Goal: Task Accomplishment & Management: Complete application form

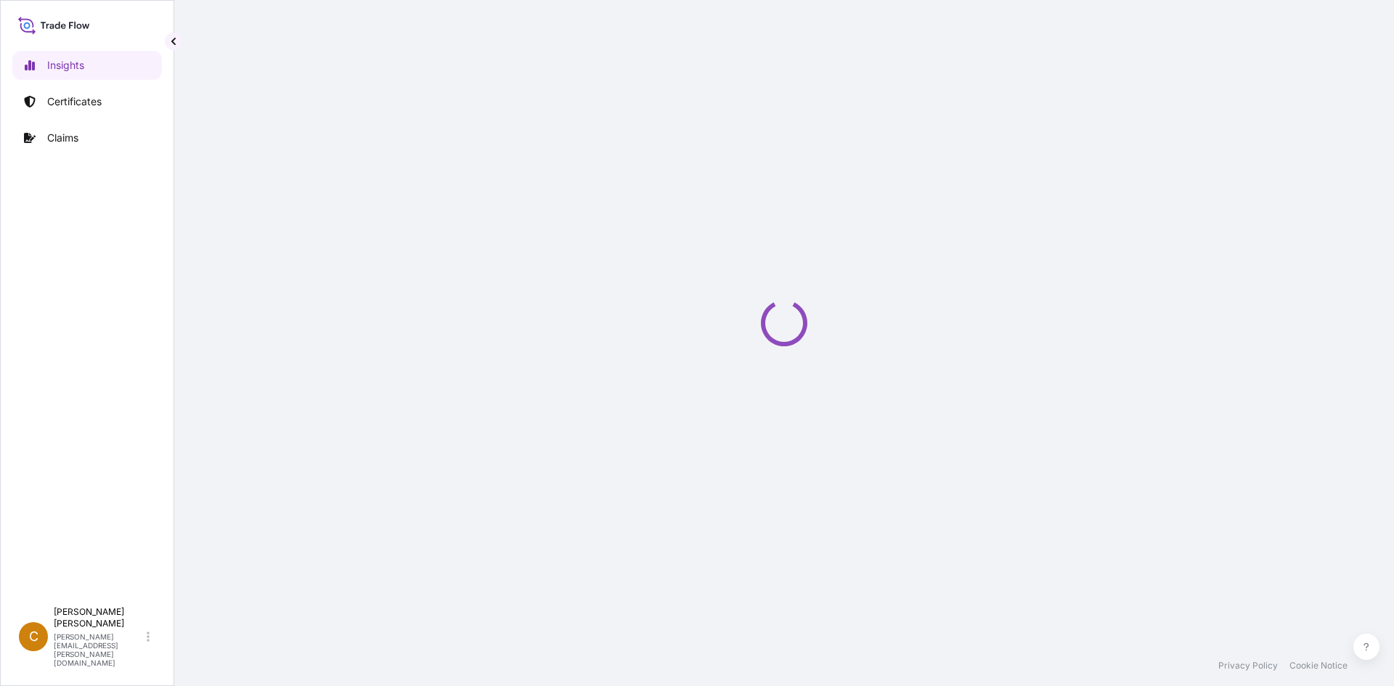
select select "2025"
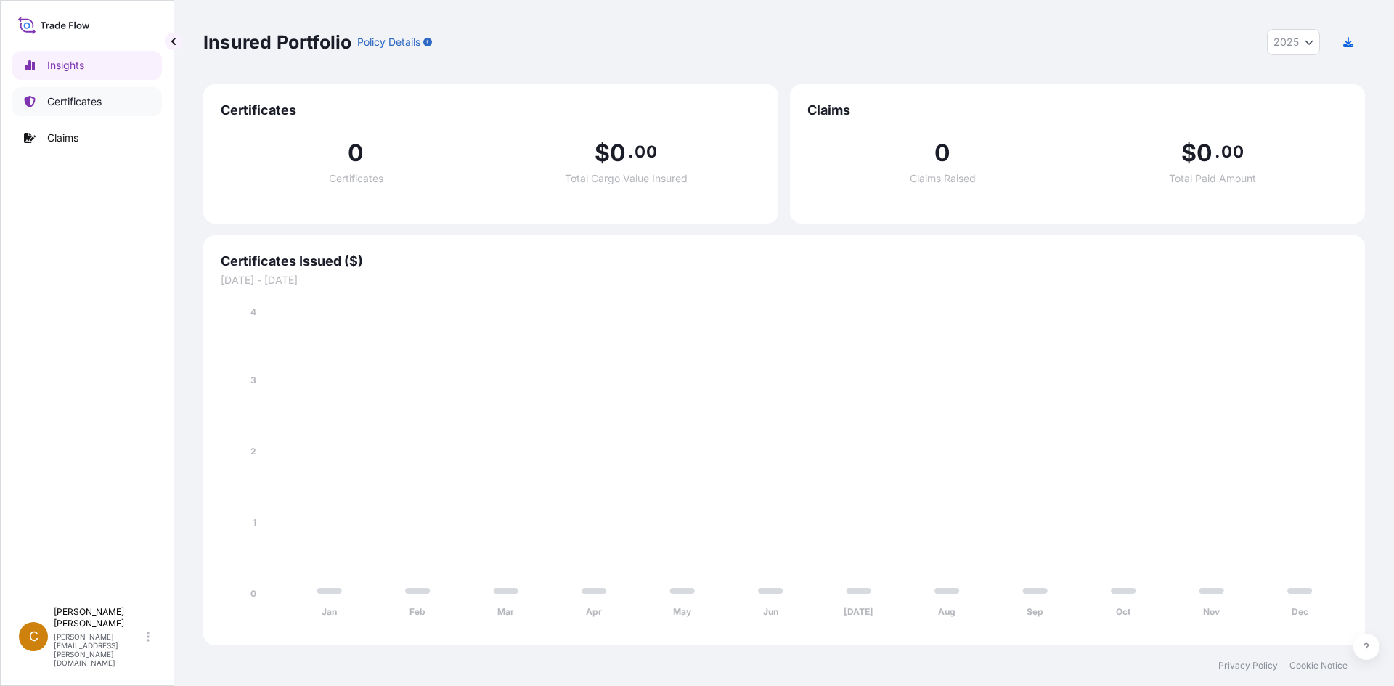
click at [124, 102] on link "Certificates" at bounding box center [87, 101] width 150 height 29
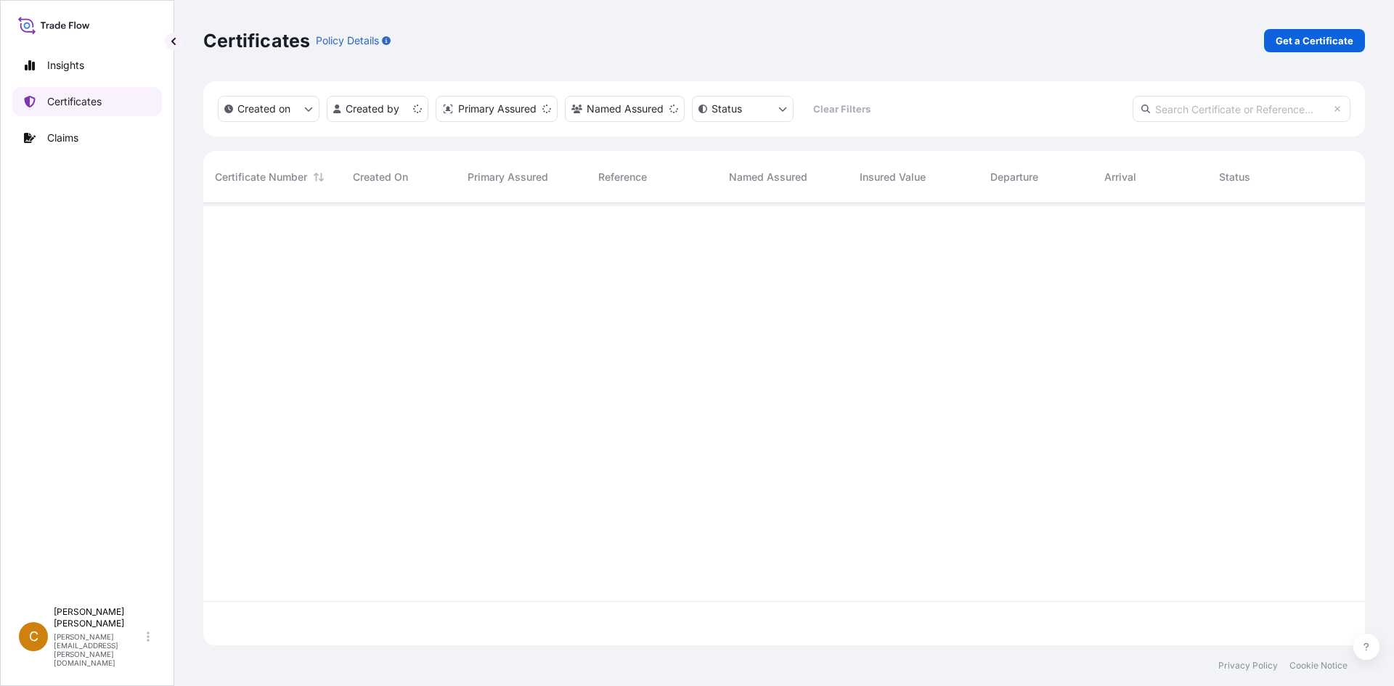
scroll to position [439, 1151]
click at [1331, 33] on p "Get a Certificate" at bounding box center [1314, 40] width 78 height 15
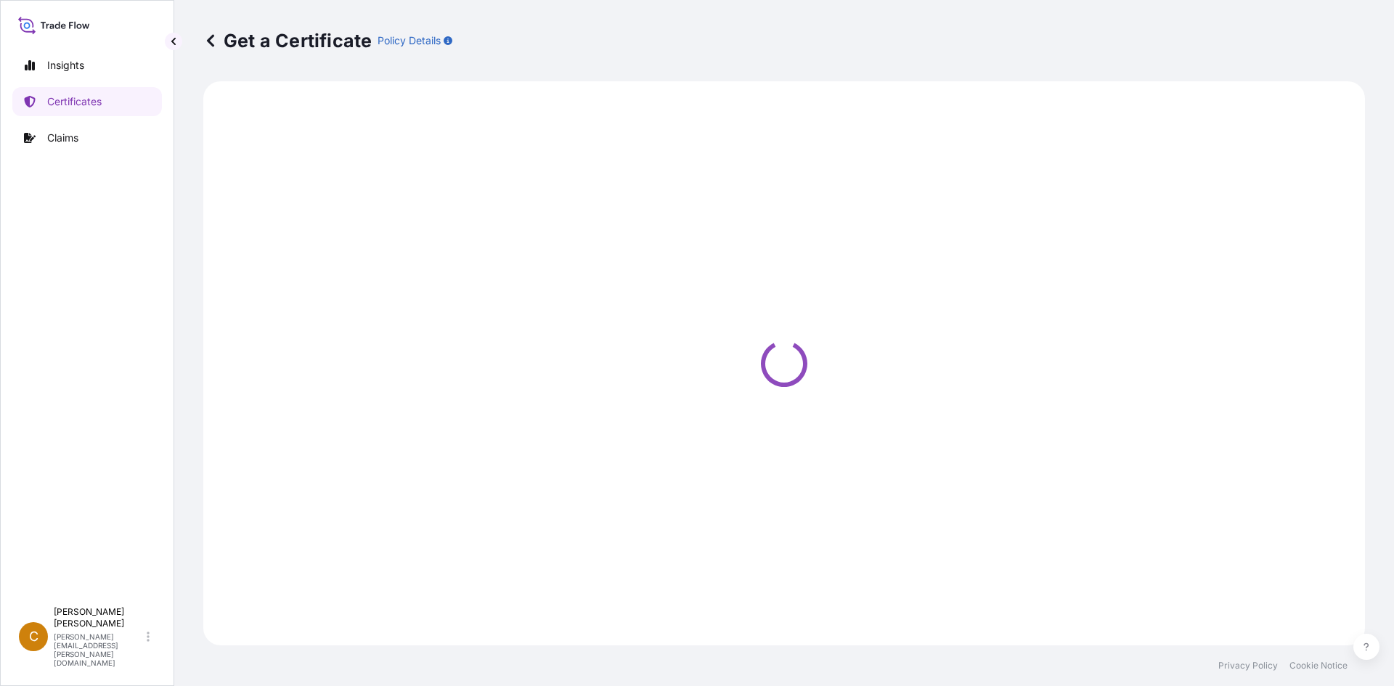
select select "Sea"
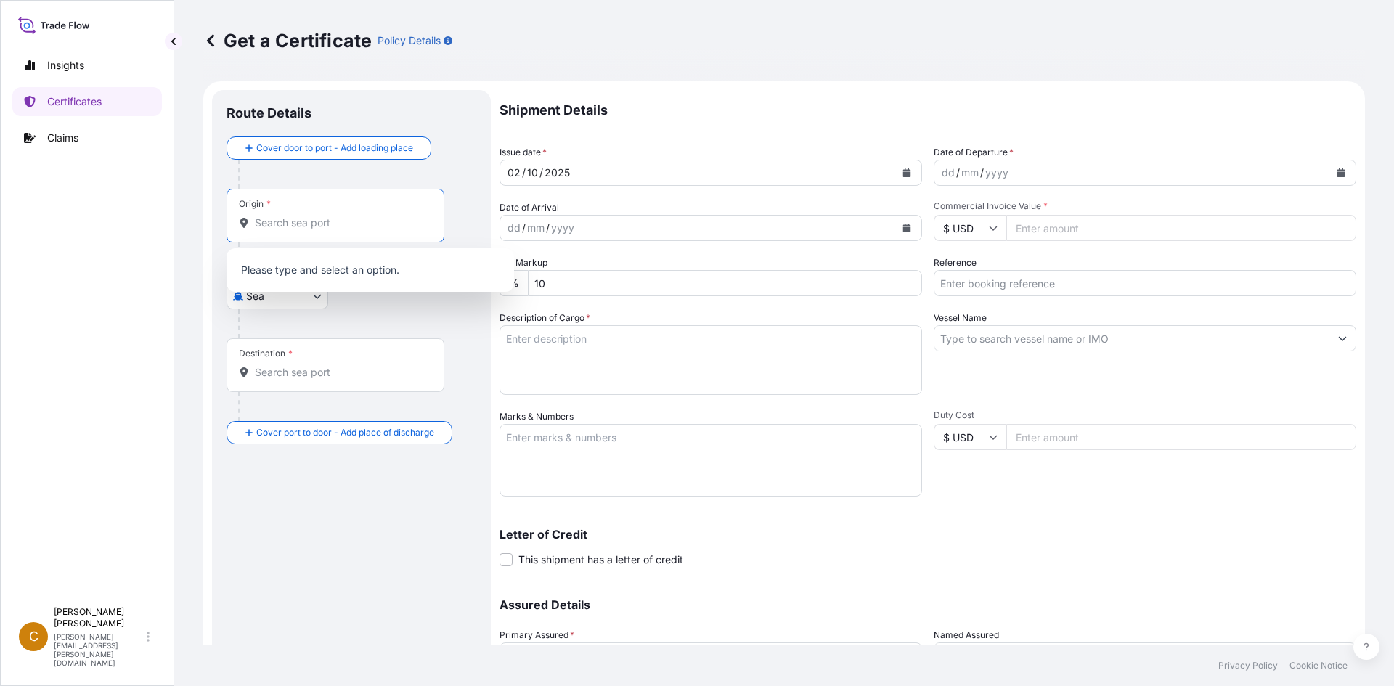
click at [406, 219] on input "Origin *" at bounding box center [340, 223] width 171 height 15
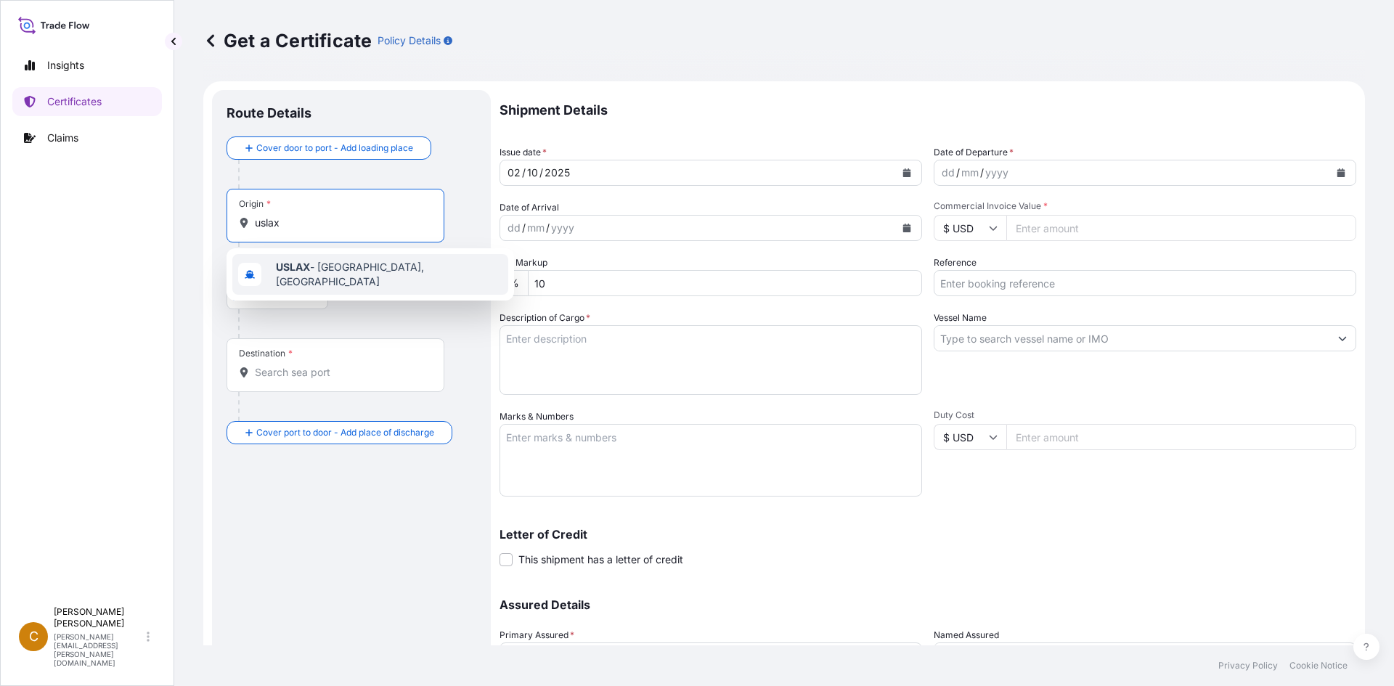
click at [360, 285] on div "USLAX - [GEOGRAPHIC_DATA], [GEOGRAPHIC_DATA]" at bounding box center [370, 274] width 276 height 41
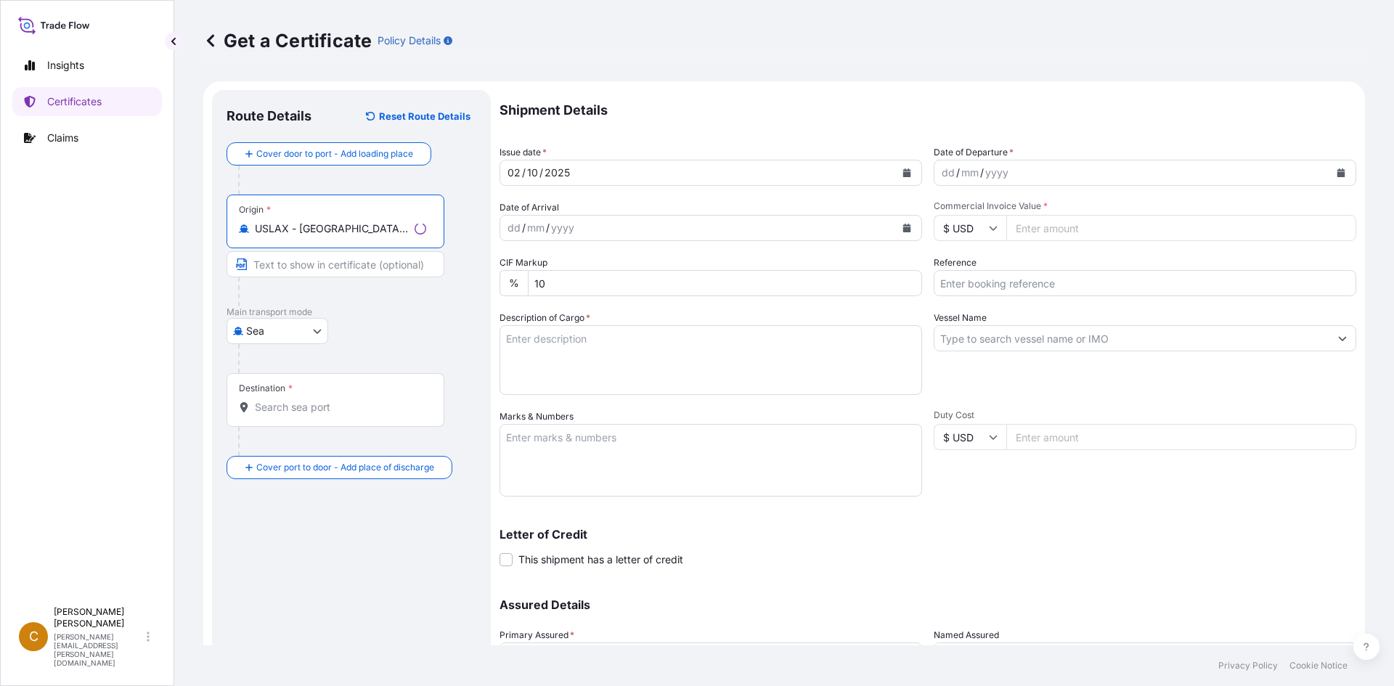
type input "USLAX - [GEOGRAPHIC_DATA], [GEOGRAPHIC_DATA]"
click at [343, 383] on div "Destination *" at bounding box center [335, 400] width 218 height 54
click at [343, 400] on input "Destination *" at bounding box center [340, 407] width 171 height 15
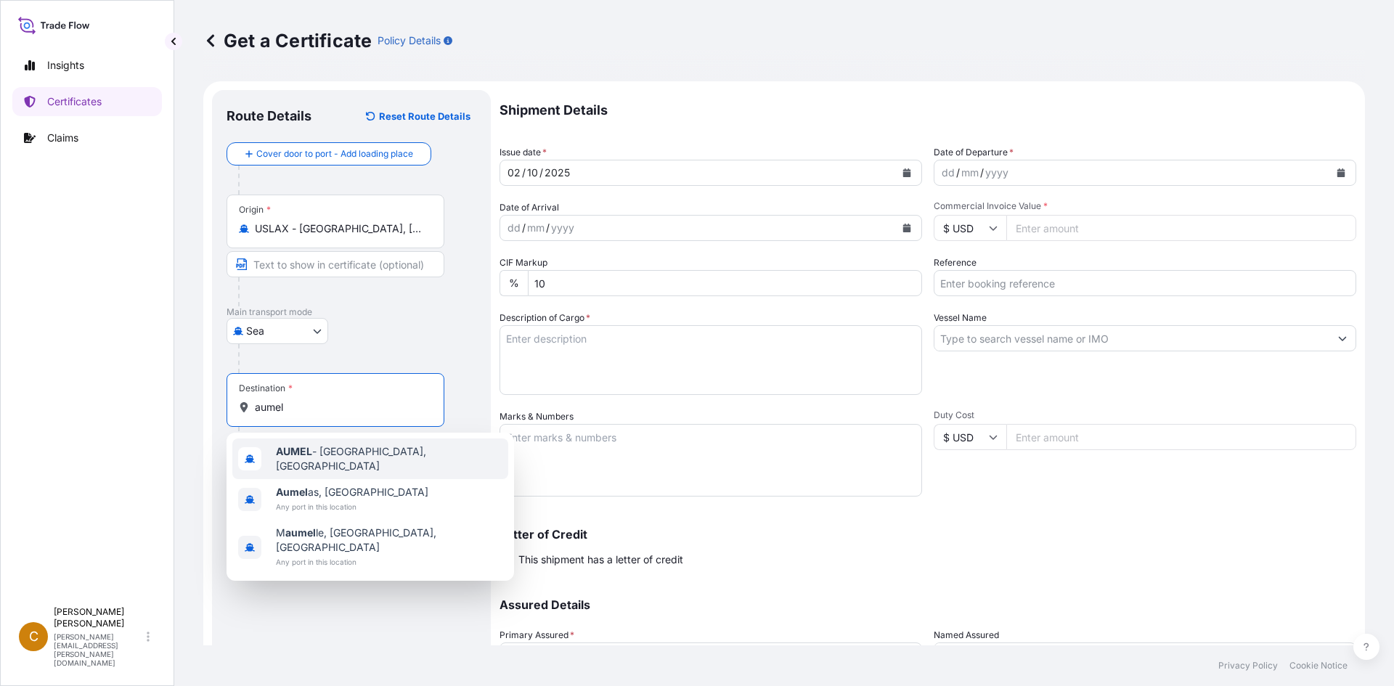
click at [324, 454] on span "AUMEL - [GEOGRAPHIC_DATA], [GEOGRAPHIC_DATA]" at bounding box center [389, 458] width 226 height 29
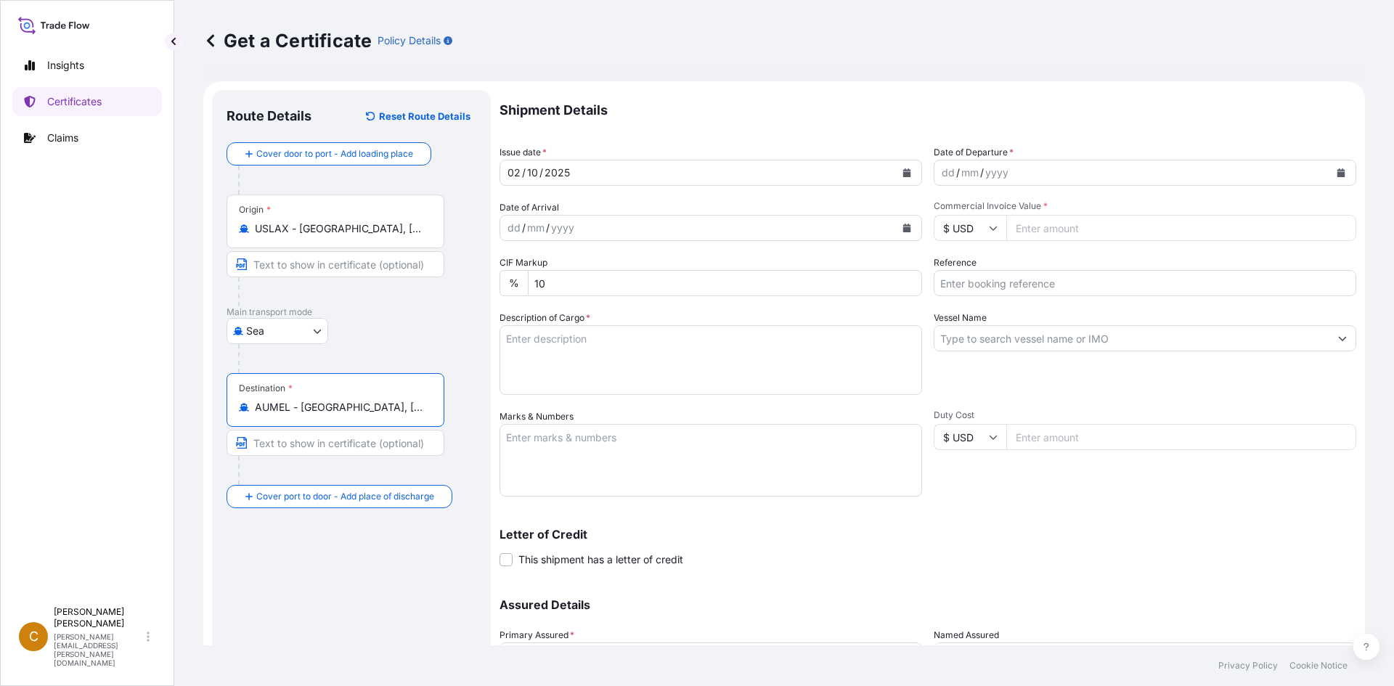
type input "AUMEL - [GEOGRAPHIC_DATA], [GEOGRAPHIC_DATA]"
click at [962, 164] on div "mm" at bounding box center [970, 172] width 20 height 17
click at [1334, 177] on button "Calendar" at bounding box center [1340, 172] width 23 height 23
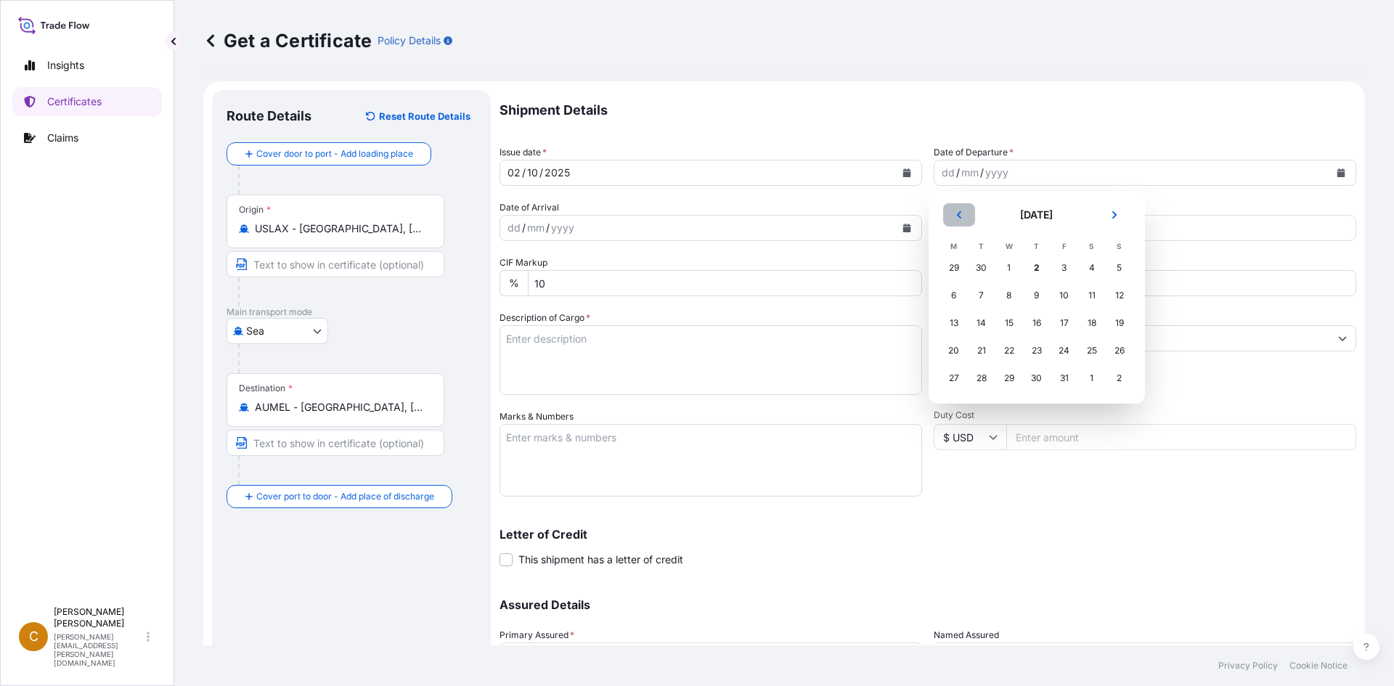
click at [952, 221] on button "Previous" at bounding box center [959, 214] width 32 height 23
click at [989, 354] on div "23" at bounding box center [981, 351] width 26 height 26
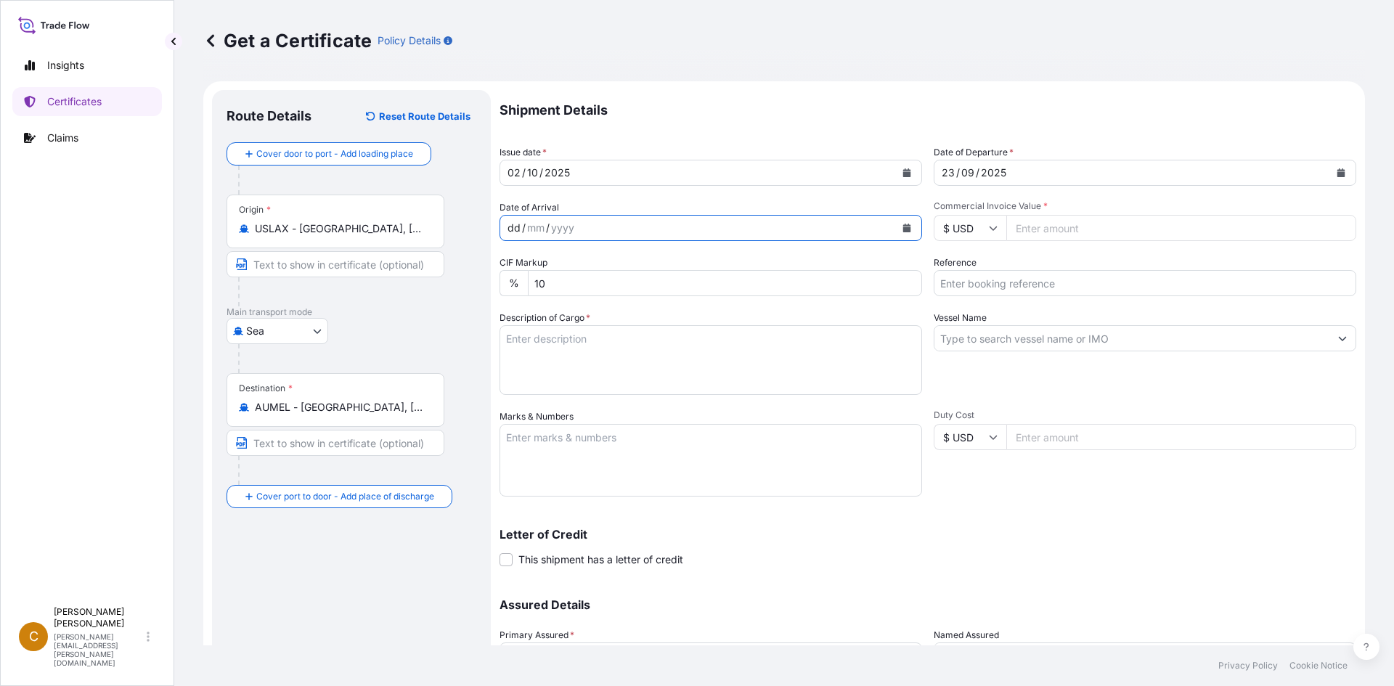
click at [620, 237] on div "dd / mm / yyyy" at bounding box center [697, 228] width 395 height 26
click at [903, 229] on icon "Calendar" at bounding box center [907, 228] width 8 height 9
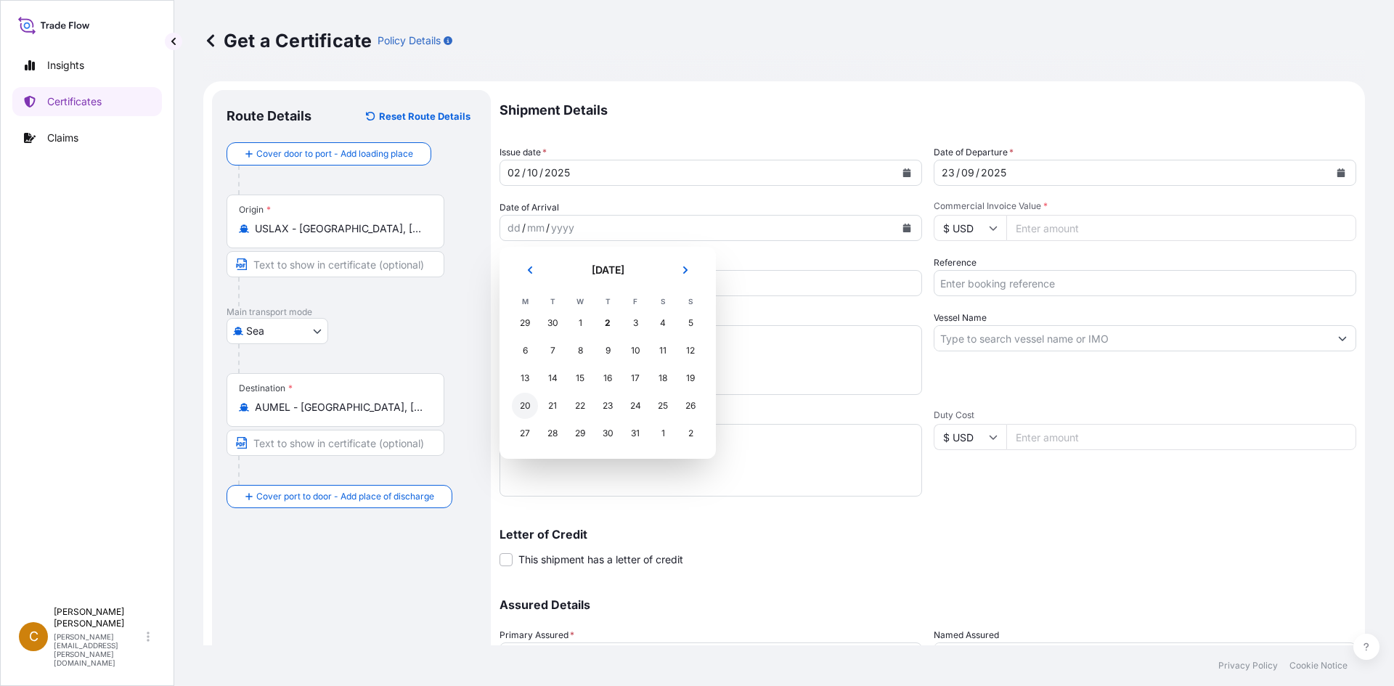
click at [523, 412] on div "20" at bounding box center [525, 406] width 26 height 26
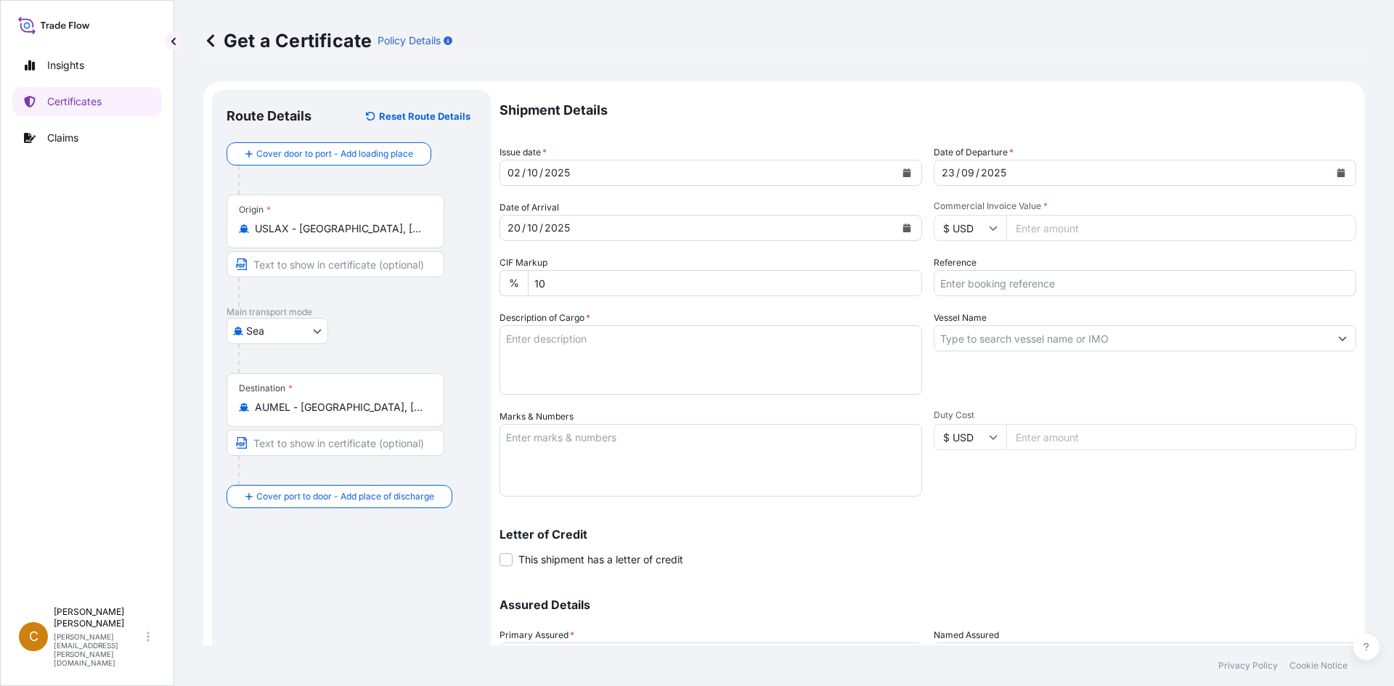
click at [1055, 224] on input "Commercial Invoice Value *" at bounding box center [1181, 228] width 350 height 26
type input "35871.50"
click at [964, 280] on input "Reference" at bounding box center [1145, 283] width 422 height 26
click at [1004, 288] on input "Reference" at bounding box center [1145, 283] width 422 height 26
paste input "SCVG0115119"
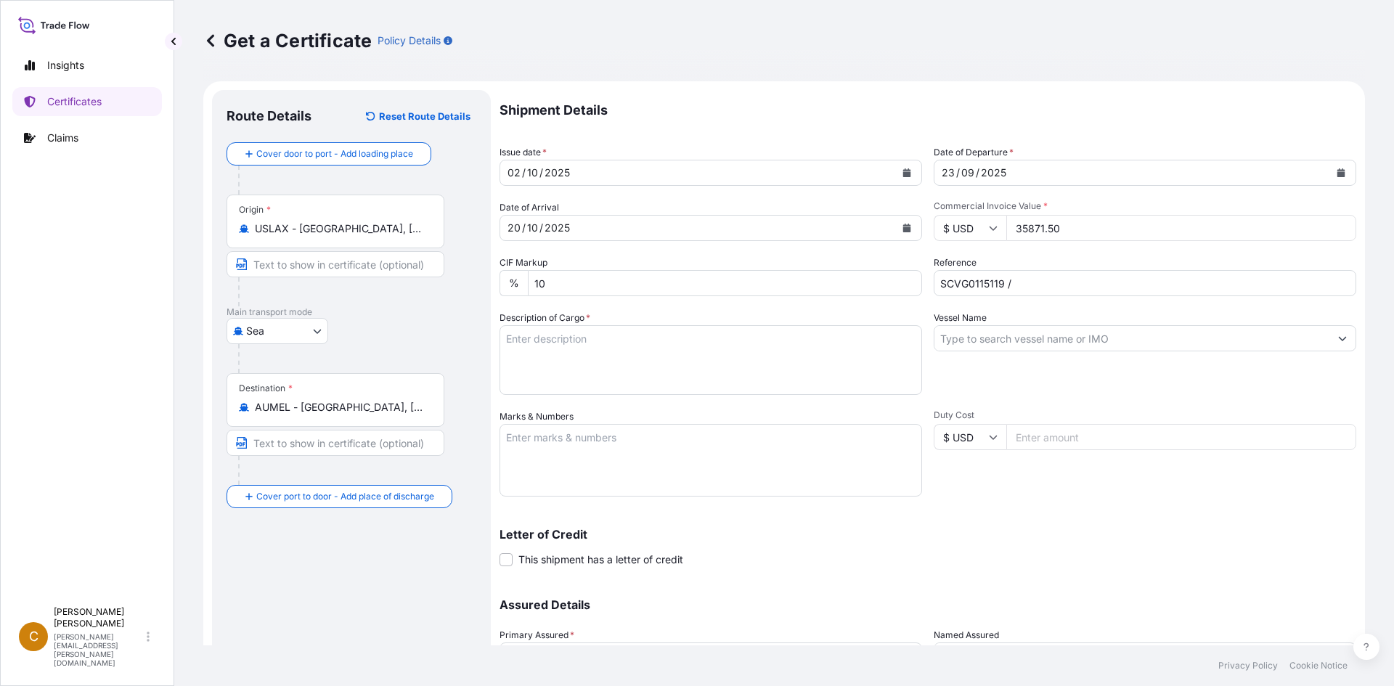
click at [1128, 281] on input "SCVG0115119 /" at bounding box center [1145, 283] width 422 height 26
paste input "1032657"
type input "SCVG0115119 / 1032657"
click at [1148, 338] on input "Vessel Name" at bounding box center [1131, 338] width 395 height 26
paste input "SEATTLE EXPRESS"
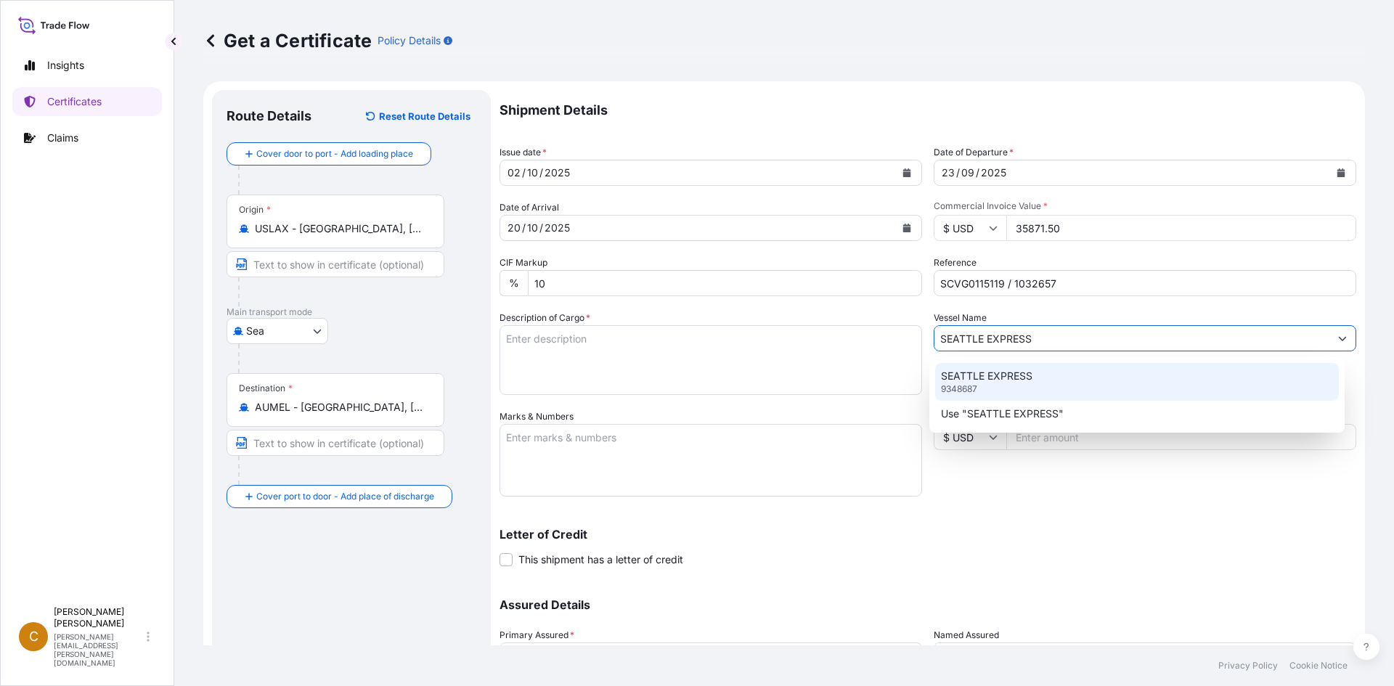
click at [1013, 380] on p "SEATTLE EXPRESS" at bounding box center [986, 376] width 91 height 15
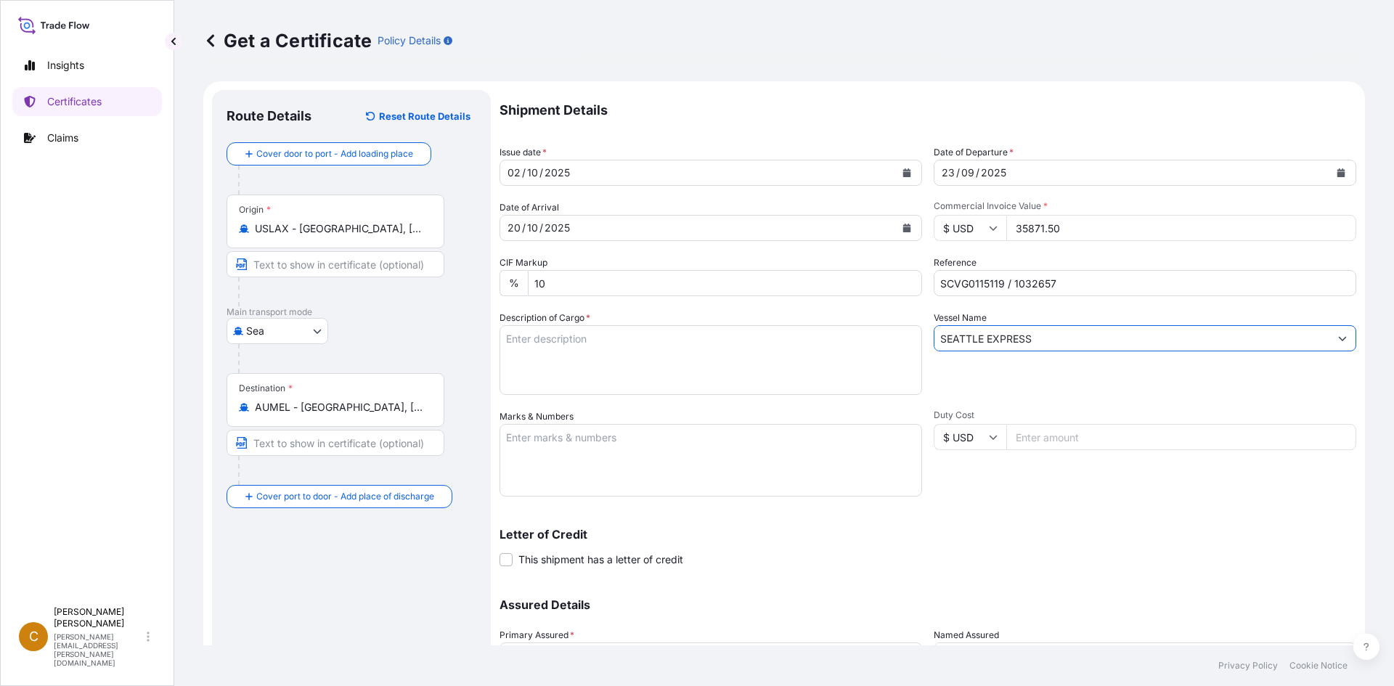
type input "SEATTLE EXPRESS"
click at [732, 343] on textarea "Description of Cargo *" at bounding box center [710, 360] width 422 height 70
click at [500, 330] on textarea "Description of Cargo *" at bounding box center [710, 360] width 422 height 70
paste textarea "KELTROL CGSFT,KTLCGSFT,25KG,BAG HS-Code: 39 13 90"
click at [606, 364] on textarea "KELTROL CGSFT,KTLCGSFT,25KG,BAG HS-Code: 39 13 90" at bounding box center [710, 360] width 422 height 70
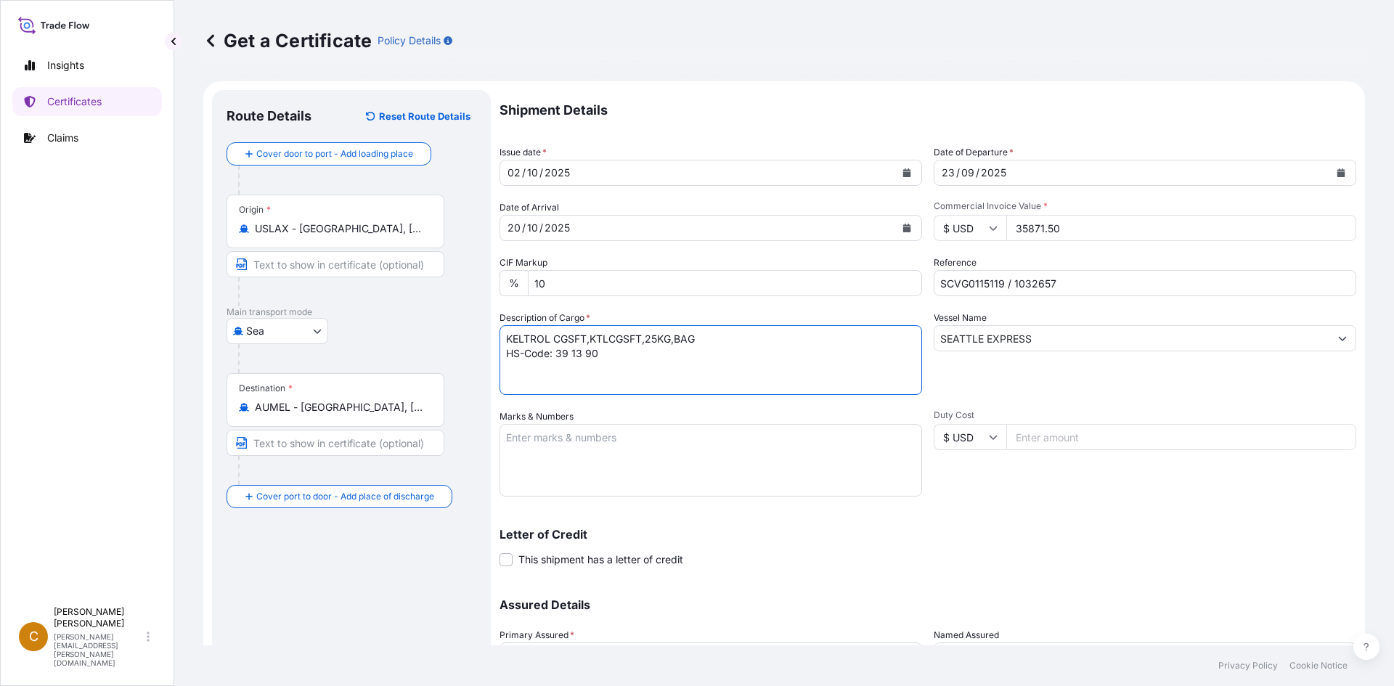
paste textarea "KELTROL,KTL,25KG,BAG HS-Code: 39 13 90"
click at [838, 368] on textarea "KELTROL CGSFT,KTLCGSFT,25KG,BAG HS-Code: 39 13 90 KELTROL,KTL,25KG,BAG HS-Code:…" at bounding box center [710, 360] width 422 height 70
click at [783, 378] on textarea "KELTROL CGSFT,KTLCGSFT,25KG,BAG HS-Code: 39 13 90 KELTROL,KTL,25KG,BAG HS-Code:…" at bounding box center [710, 360] width 422 height 70
paste textarea "KELGUM 87,25KG,BAG HS-Code: 38 24 99"
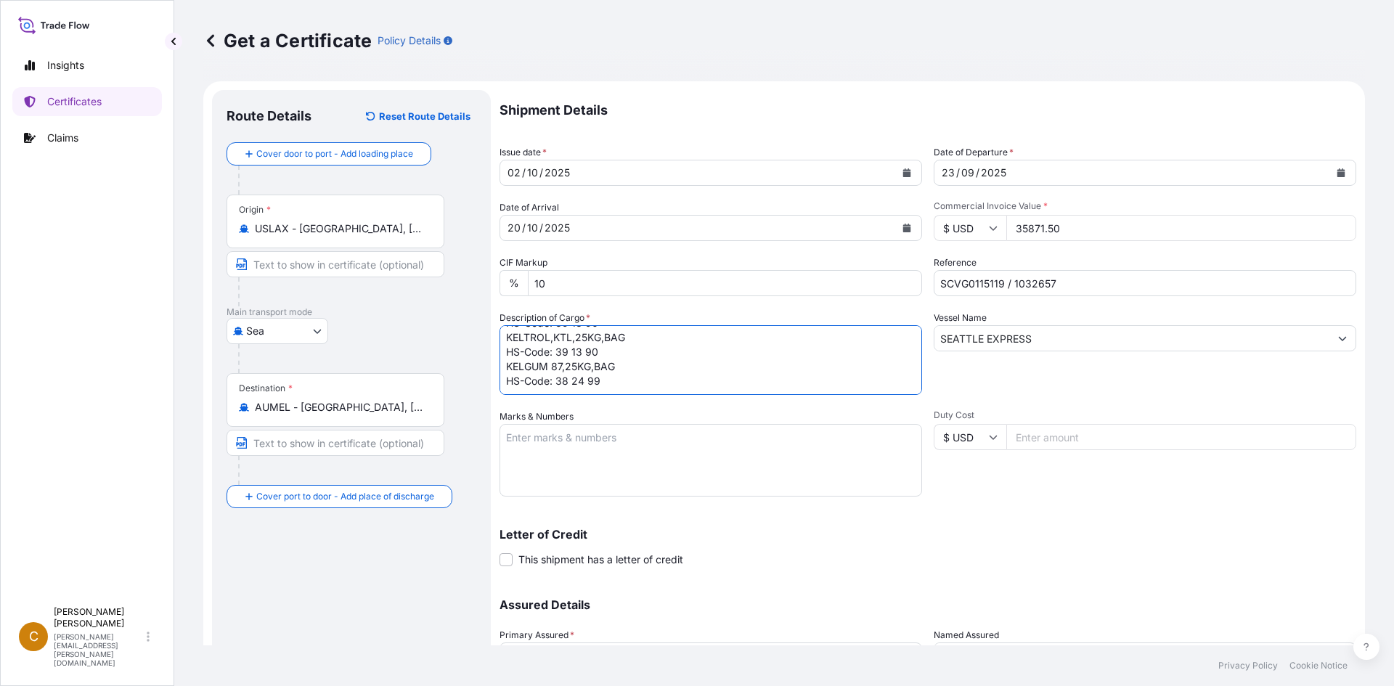
scroll to position [38, 0]
click at [689, 383] on textarea "KELTROL CGSFT,KTLCGSFT,25KG,BAG HS-Code: 39 13 90 KELTROL,KTL,25KG,BAG HS-Code:…" at bounding box center [710, 360] width 422 height 70
click at [721, 375] on textarea "KELTROL CGSFT,KTLCGSFT,25KG,BAG HS-Code: 39 13 90 KELTROL,KTL,25KG,BAG HS-Code:…" at bounding box center [710, 360] width 422 height 70
click at [715, 383] on textarea "KELTROL CGSFT,KTLCGSFT,25KG,BAG HS-Code: 39 13 90 KELTROL,KTL,25KG,BAG HS-Code:…" at bounding box center [710, 360] width 422 height 70
paste textarea "MRSU7065144"
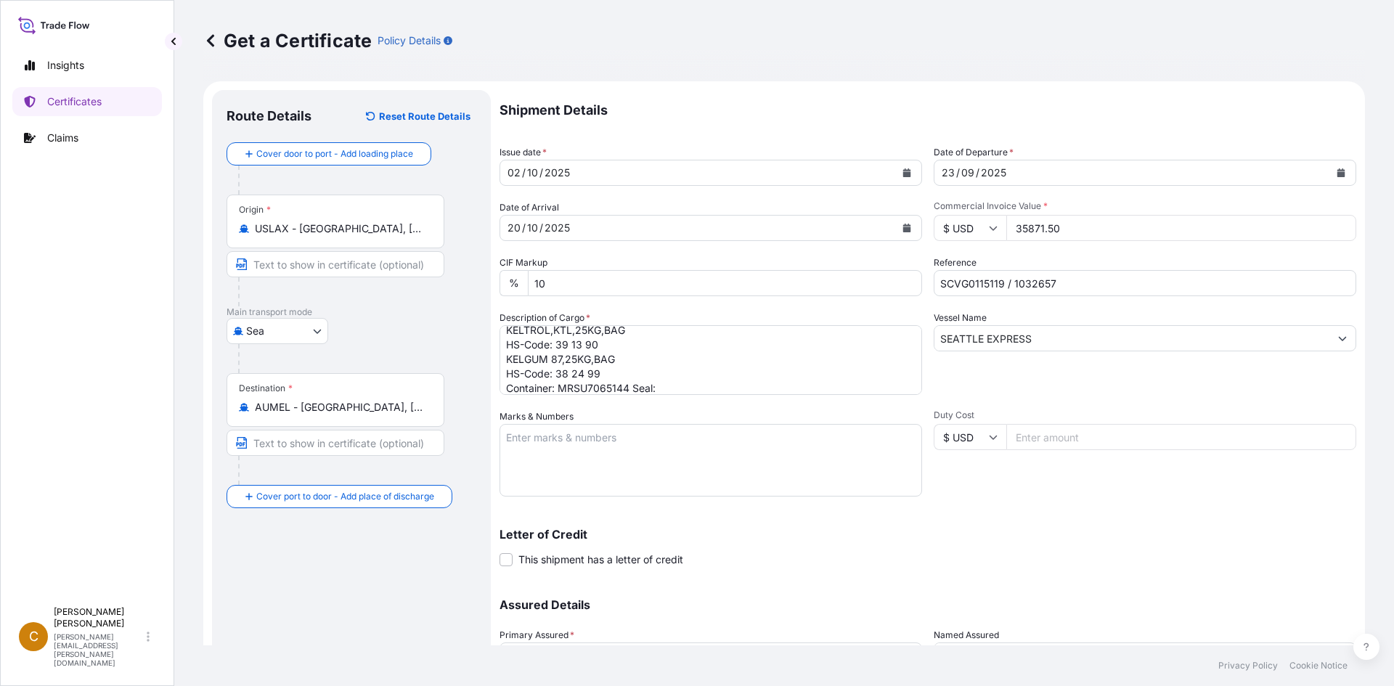
click at [734, 389] on textarea "KELTROL CGSFT,KTLCGSFT,25KG,BAG HS-Code: 39 13 90 KELTROL,KTL,25KG,BAG HS-Code:…" at bounding box center [710, 360] width 422 height 70
paste textarea "100955"
type textarea "KELTROL CGSFT,KTLCGSFT,25KG,BAG HS-Code: 39 13 90 KELTROL,KTL,25KG,BAG HS-Code:…"
click at [649, 458] on textarea "Marks & Numbers" at bounding box center [710, 460] width 422 height 73
paste textarea "Azelis Australia Pty Ltd"
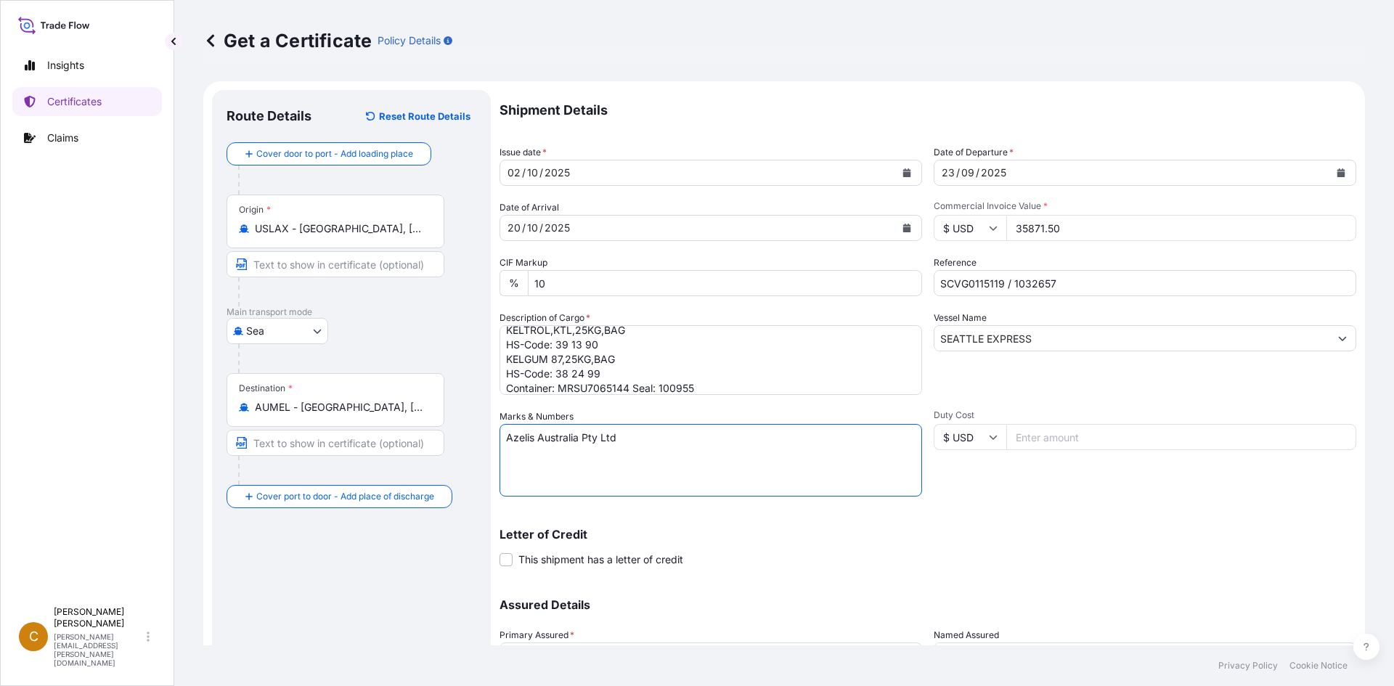
type textarea "Azelis Australia Pty Ltd"
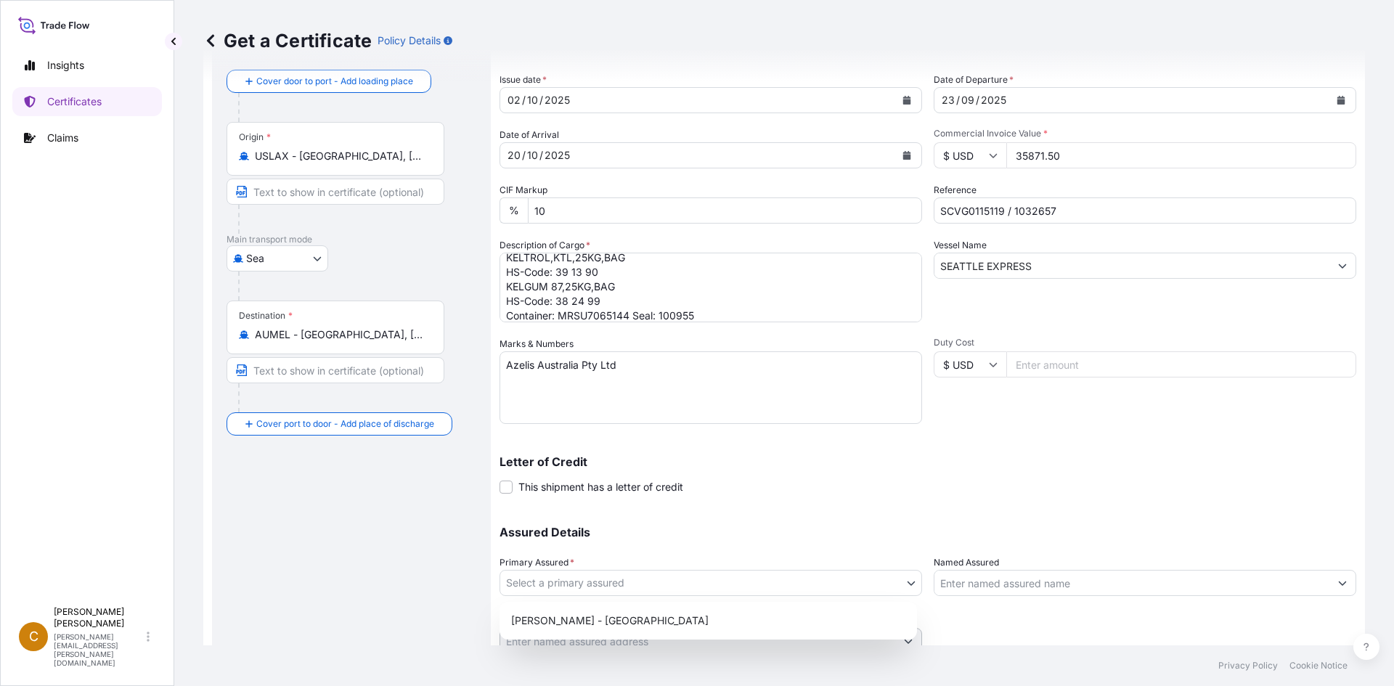
click at [804, 592] on body "Insights Certificates Claims C Clayton James [EMAIL_ADDRESS][PERSON_NAME][DOMAI…" at bounding box center [697, 343] width 1394 height 686
click at [763, 621] on div "[PERSON_NAME] - [GEOGRAPHIC_DATA]" at bounding box center [708, 621] width 406 height 26
select select "31650"
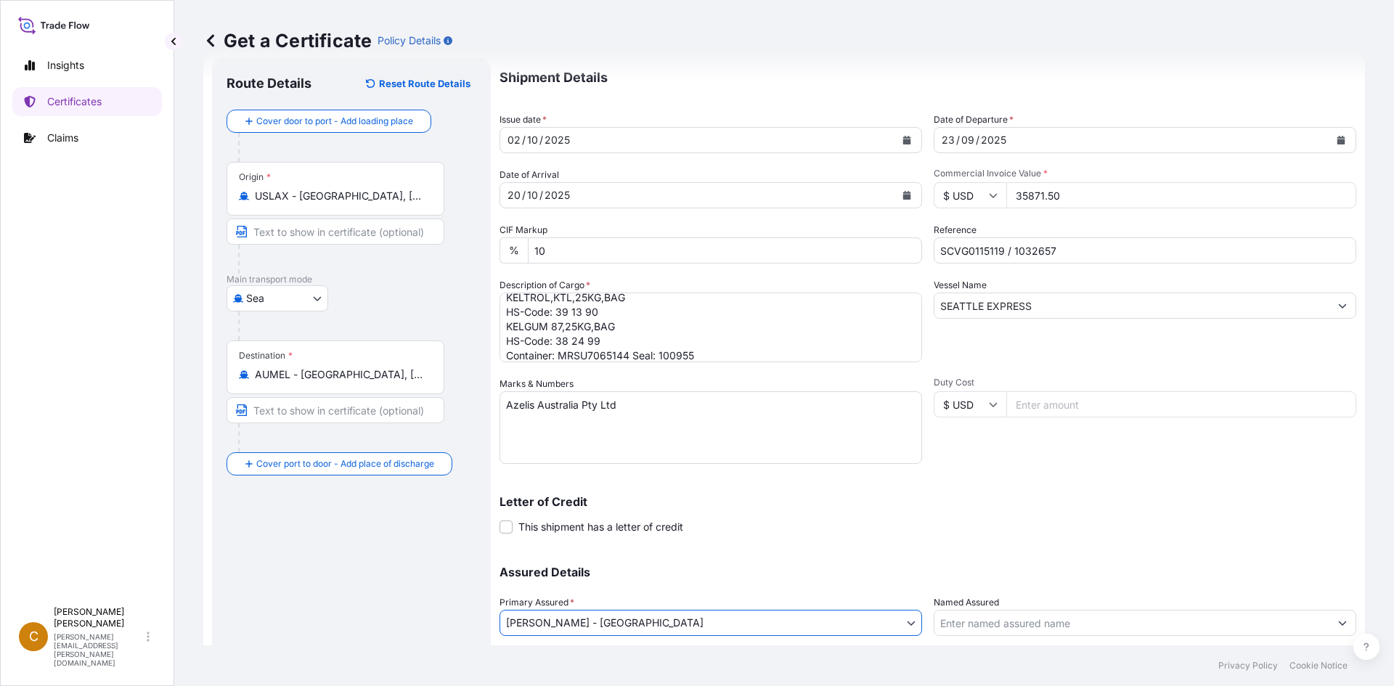
scroll to position [0, 0]
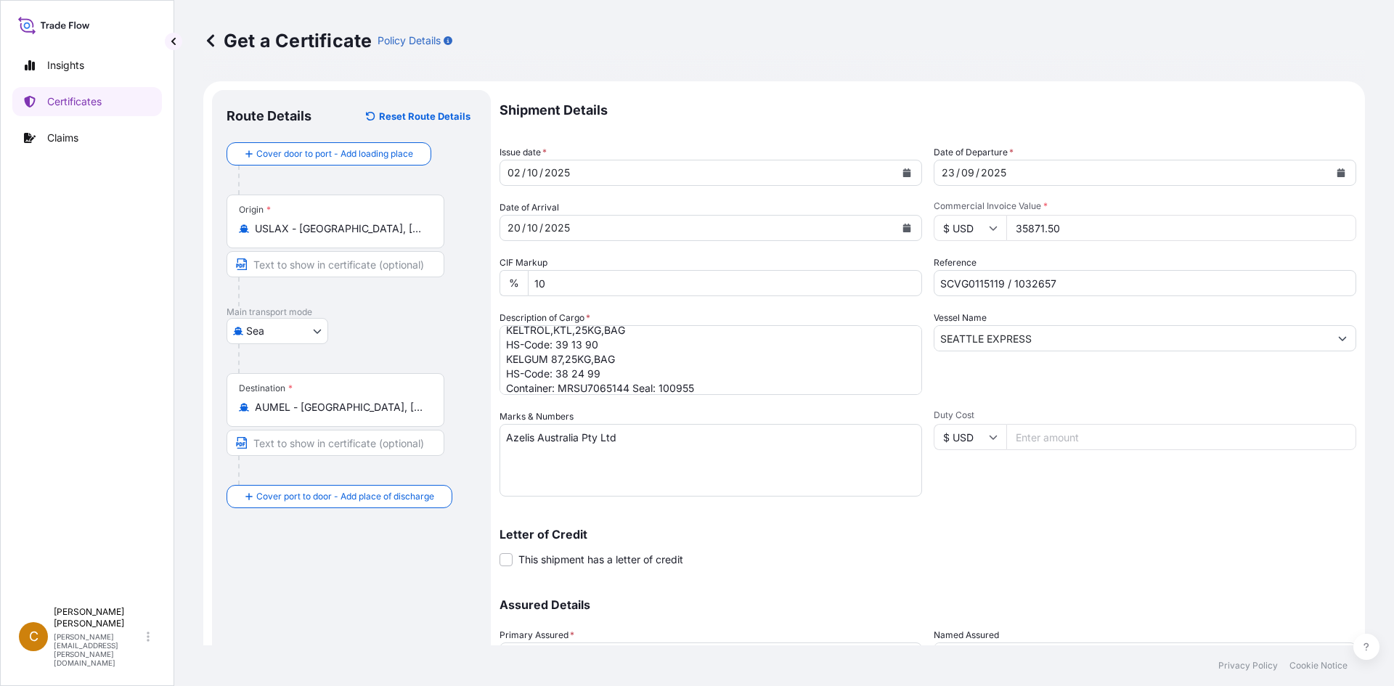
click at [709, 374] on textarea "KELTROL CGSFT,KTLCGSFT,25KG,BAG HS-Code: 39 13 90 KELTROL,KTL,25KG,BAG HS-Code:…" at bounding box center [710, 360] width 422 height 70
paste textarea "46 bags of each 25kgs on 2 heated pallet."
type textarea "KELTROL CGSFT,KTLCGSFT,25KG,BAG HS-Code: 39 13 90 KELTROL,KTL,25KG,BAG HS-Code:…"
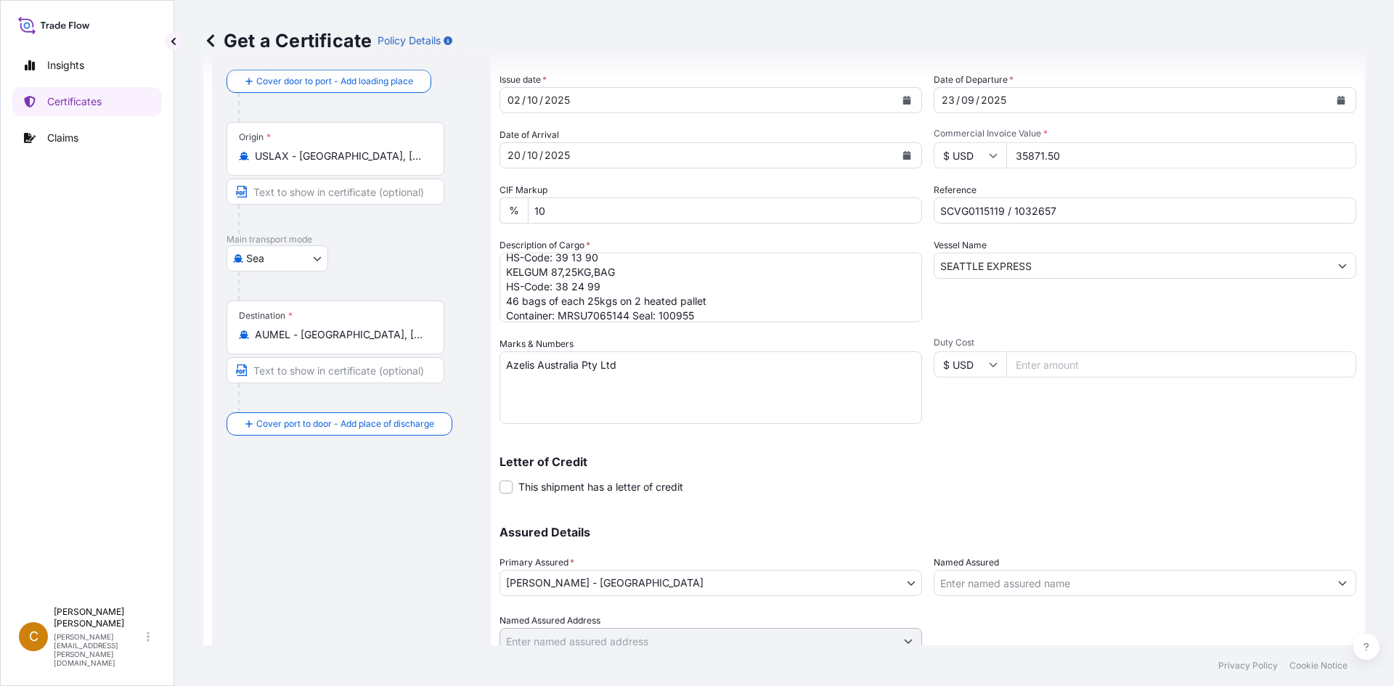
scroll to position [131, 0]
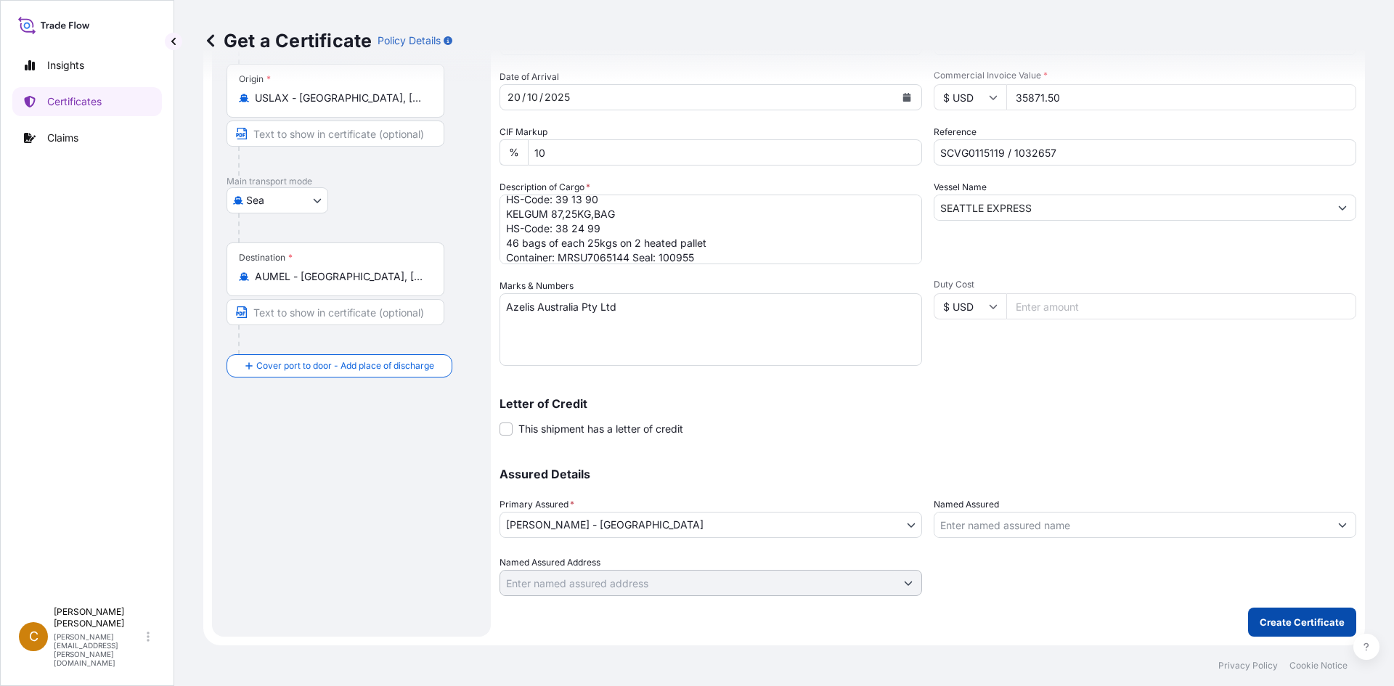
click at [1282, 621] on p "Create Certificate" at bounding box center [1301, 622] width 85 height 15
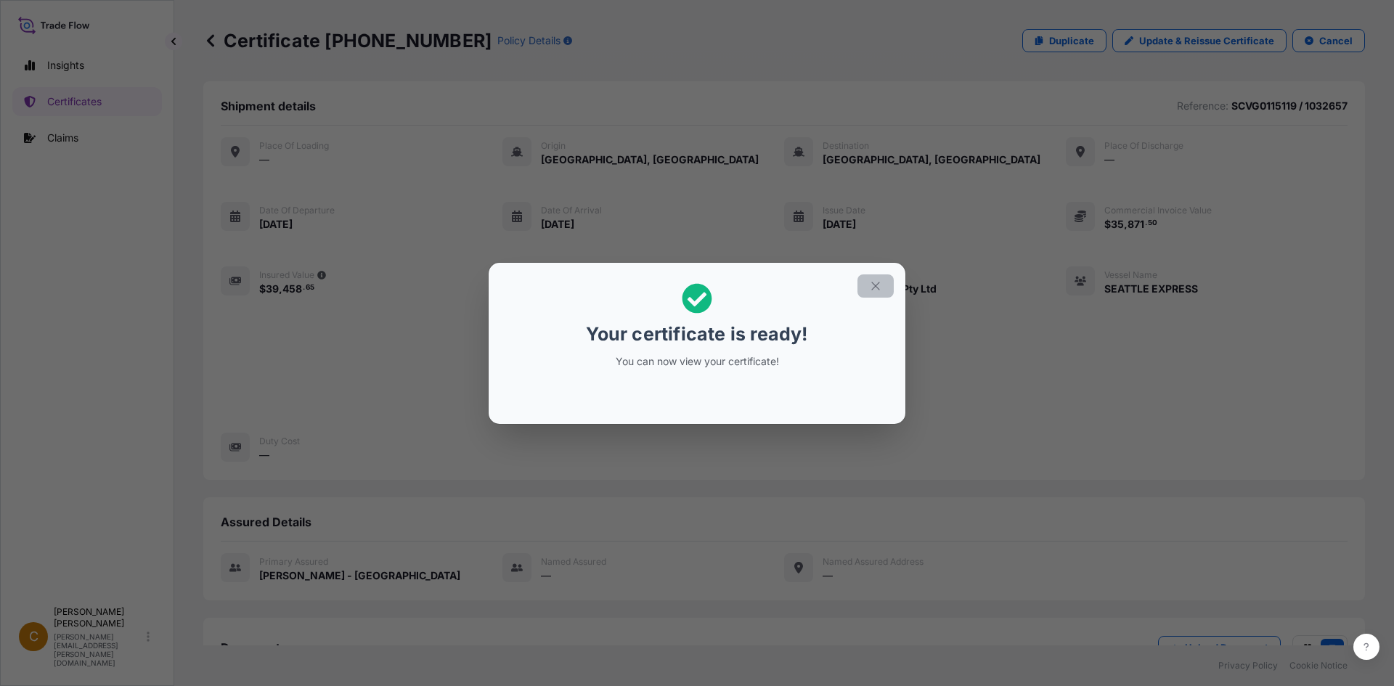
click at [873, 276] on button "button" at bounding box center [875, 285] width 36 height 23
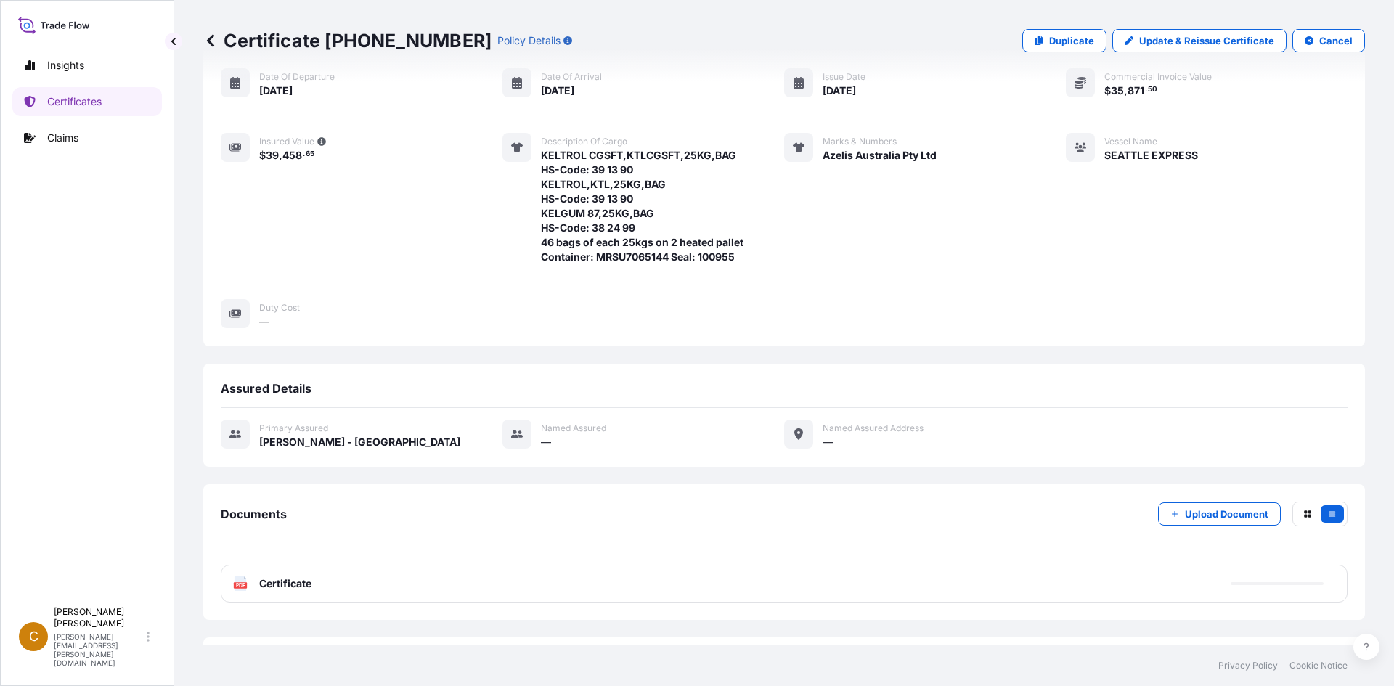
scroll to position [199, 0]
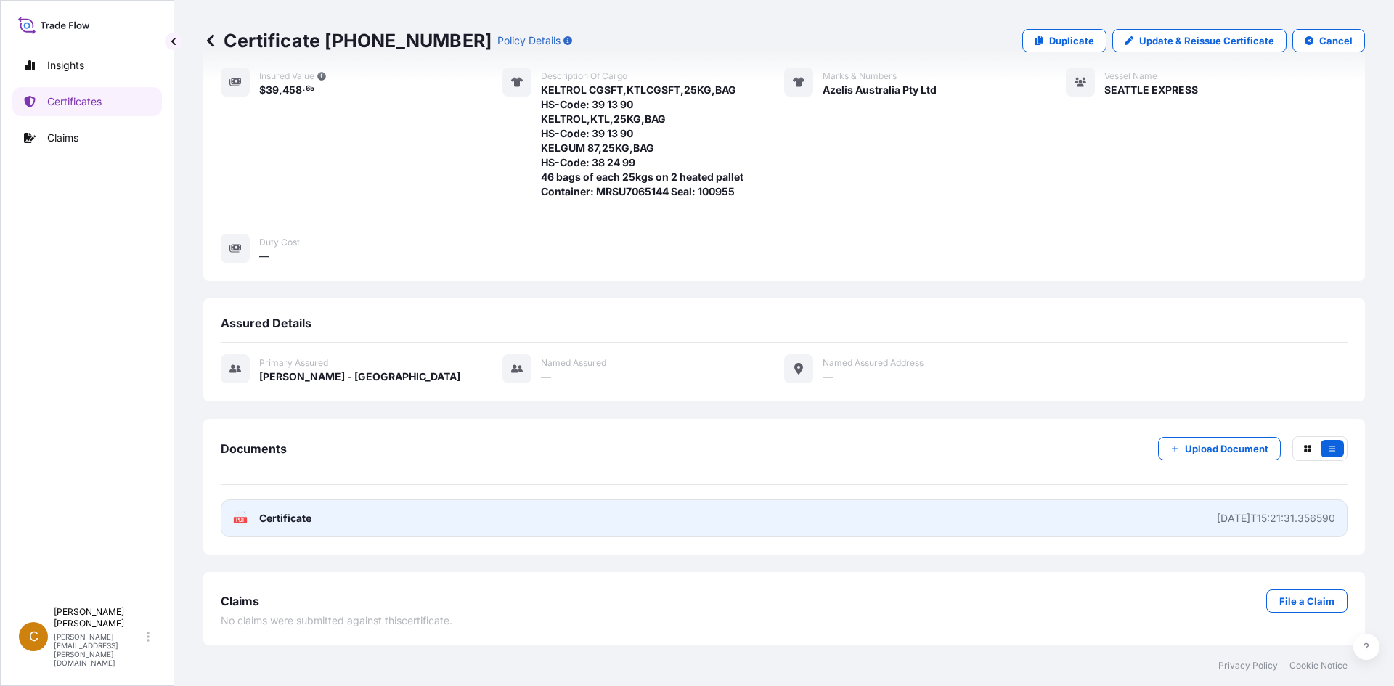
click at [262, 523] on span "Certificate" at bounding box center [285, 518] width 52 height 15
